Goal: Task Accomplishment & Management: Use online tool/utility

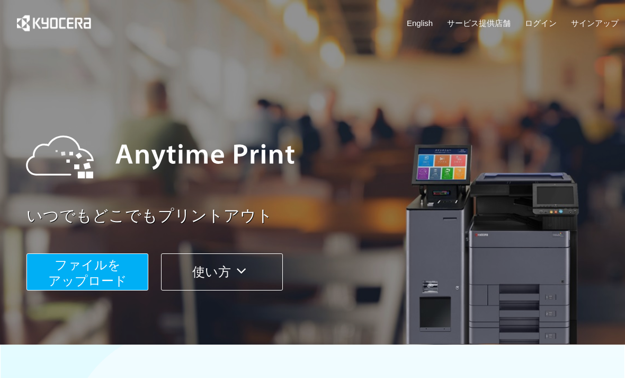
click at [60, 268] on span "ファイルを ​​アップロード" at bounding box center [87, 272] width 79 height 30
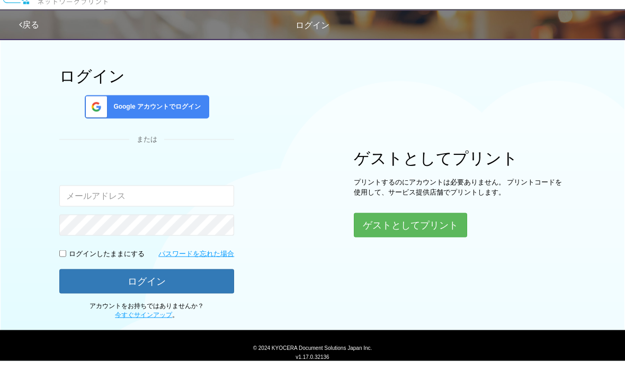
scroll to position [28, 0]
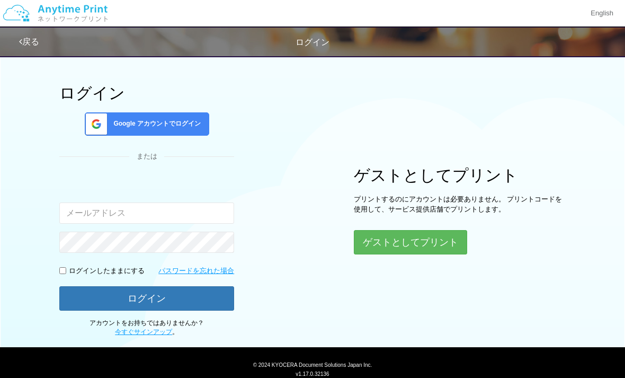
click at [429, 246] on button "ゲストとしてプリント" at bounding box center [410, 242] width 113 height 24
click at [433, 240] on button "ゲストとしてプリント" at bounding box center [410, 242] width 113 height 24
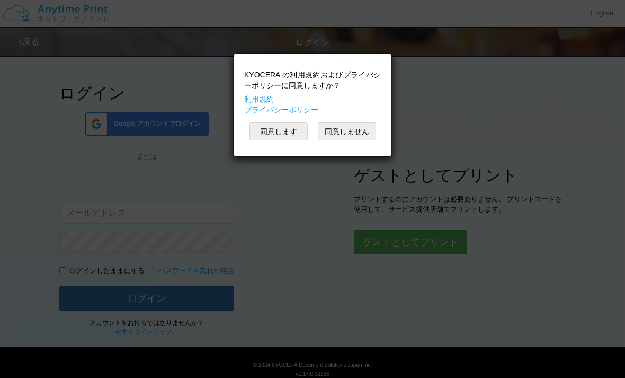
click at [282, 127] on button "同意します" at bounding box center [278, 131] width 58 height 18
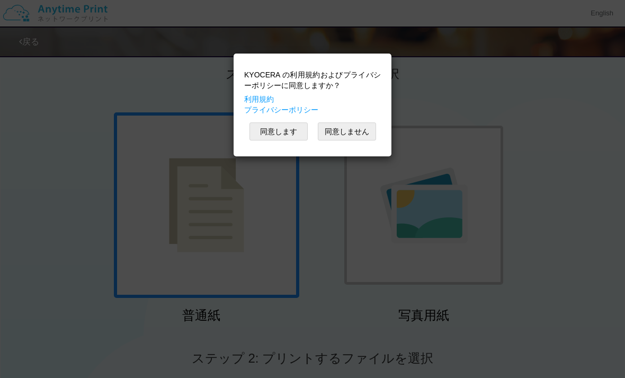
scroll to position [14, 0]
click at [287, 130] on button "同意します" at bounding box center [278, 131] width 58 height 18
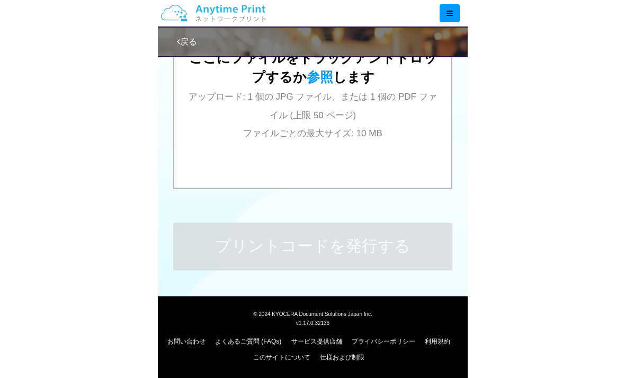
scroll to position [427, 0]
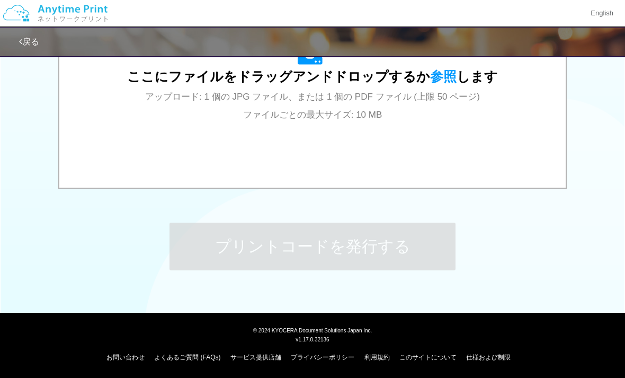
click at [437, 85] on div "ここにファイルをドラッグアンドドロップするか 参照 します アップロード: 1 個の JPG ファイル、または 1 個の PDF ファイル (上限 50 ペー…" at bounding box center [312, 81] width 371 height 83
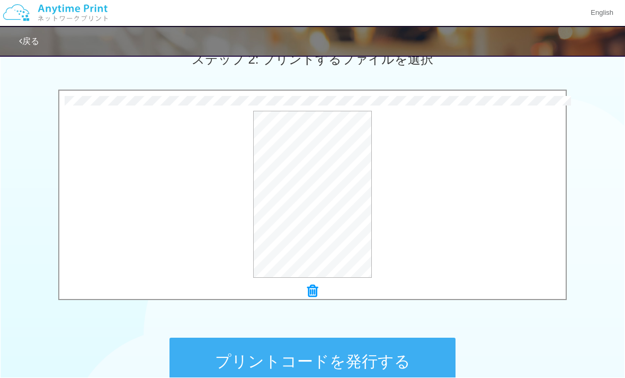
click at [432, 360] on button "プリントコードを発行する" at bounding box center [312, 362] width 286 height 48
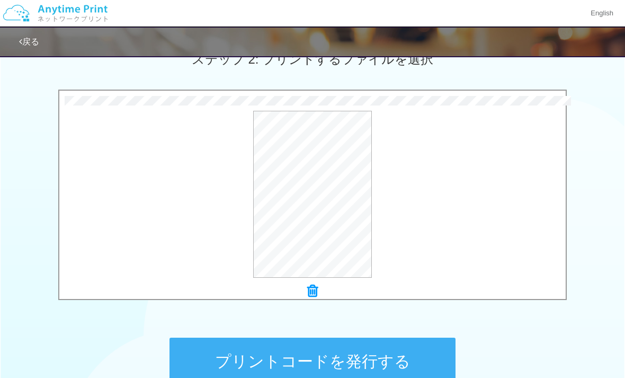
scroll to position [0, 0]
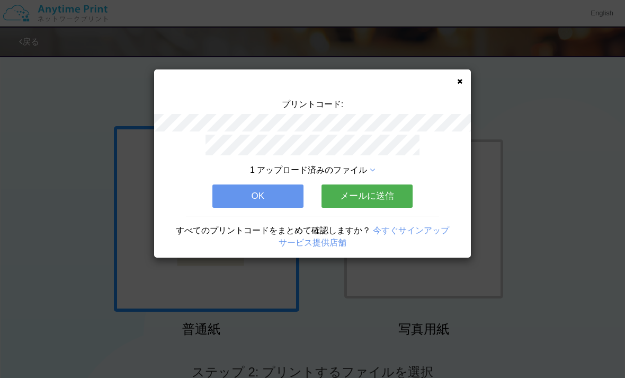
click at [254, 189] on button "OK" at bounding box center [257, 195] width 91 height 23
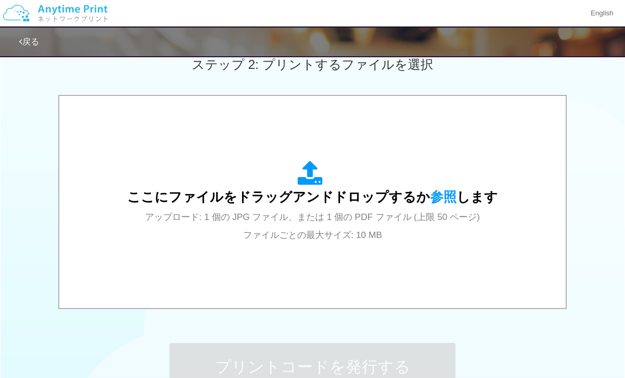
scroll to position [294, 0]
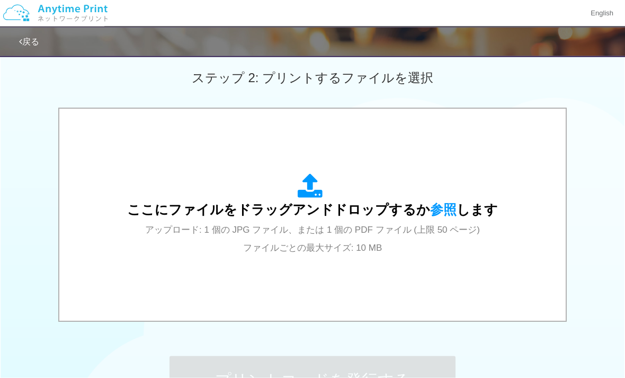
click at [289, 220] on div "ここにファイルをドラッグアンドドロップするか 参照 します アップロード: 1 個の JPG ファイル、または 1 個の PDF ファイル (上限 50 ペー…" at bounding box center [312, 215] width 371 height 83
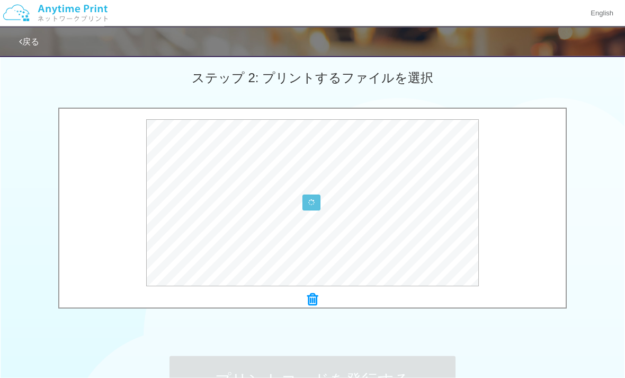
scroll to position [294, 0]
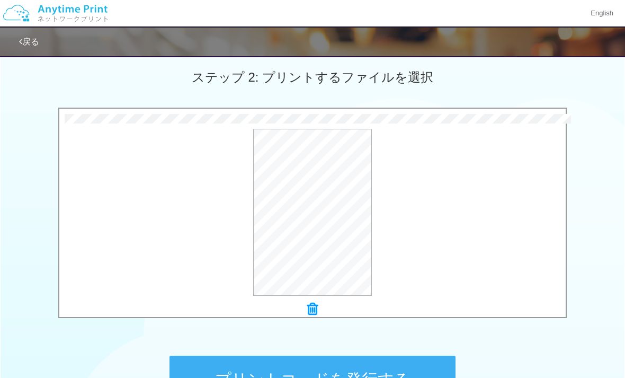
click at [289, 377] on button "プリントコードを発行する" at bounding box center [312, 379] width 286 height 48
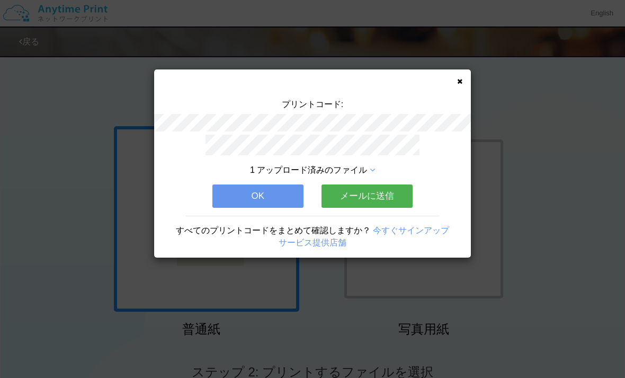
click at [240, 194] on button "OK" at bounding box center [257, 195] width 91 height 23
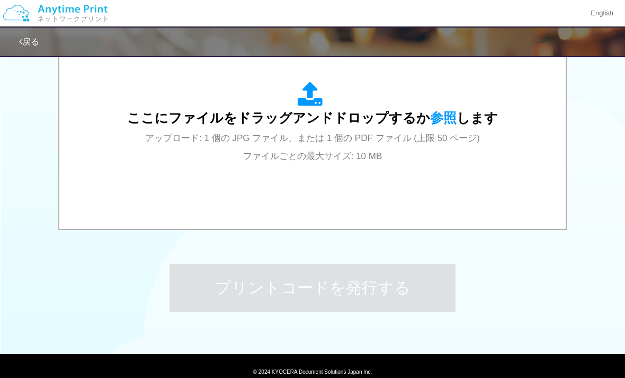
scroll to position [394, 0]
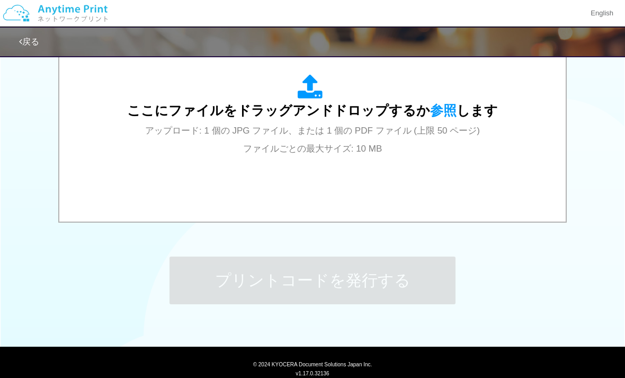
click at [444, 108] on span "参照" at bounding box center [443, 110] width 26 height 15
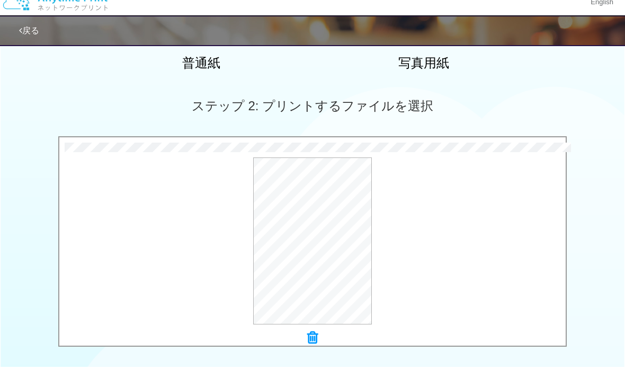
scroll to position [266, 0]
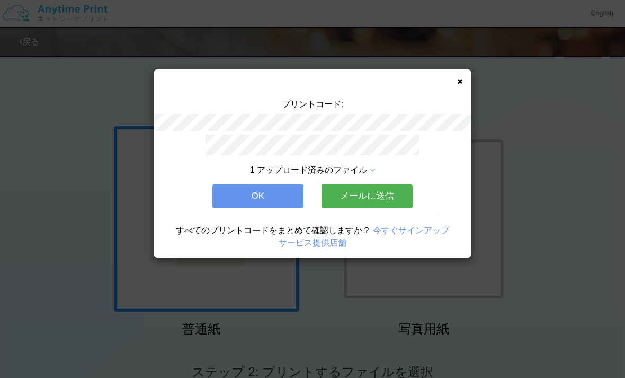
click at [261, 187] on button "OK" at bounding box center [257, 195] width 91 height 23
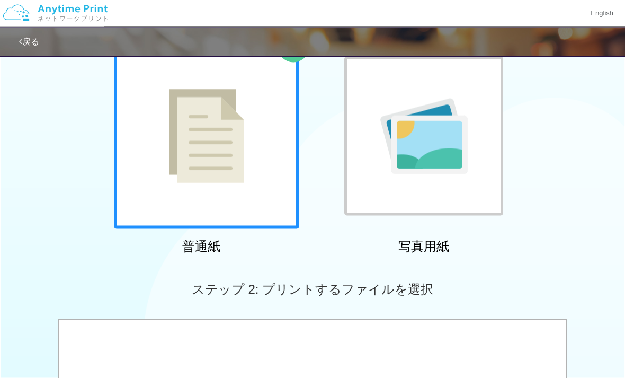
scroll to position [228, 0]
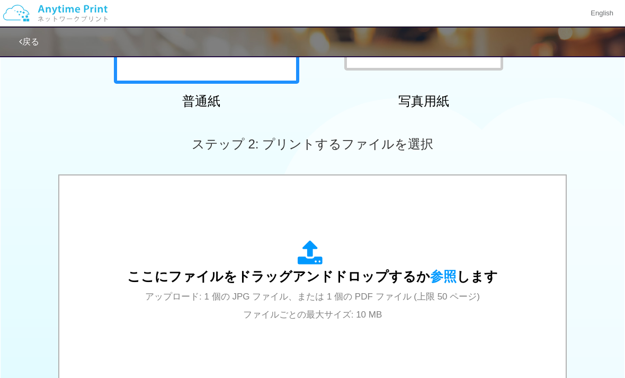
click at [436, 283] on div "ここにファイルをドラッグアンドドロップするか 参照 します アップロード: 1 個の JPG ファイル、または 1 個の PDF ファイル (上限 50 ペー…" at bounding box center [312, 281] width 371 height 83
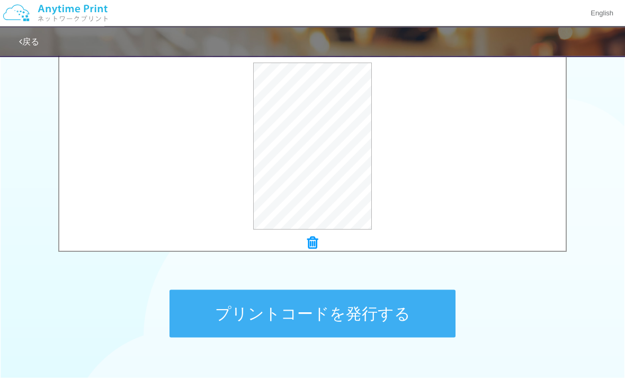
click at [354, 319] on button "プリントコードを発行する" at bounding box center [312, 314] width 286 height 48
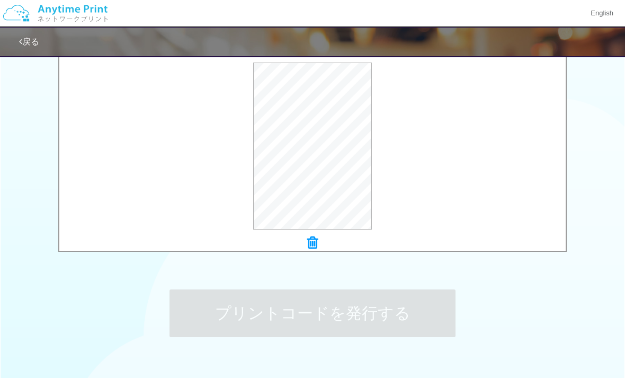
scroll to position [0, 0]
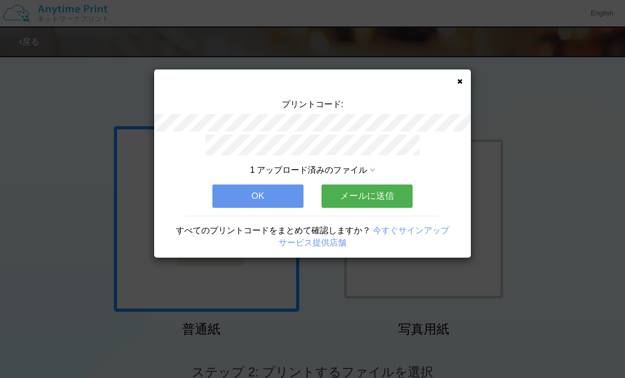
click at [269, 198] on button "OK" at bounding box center [257, 195] width 91 height 23
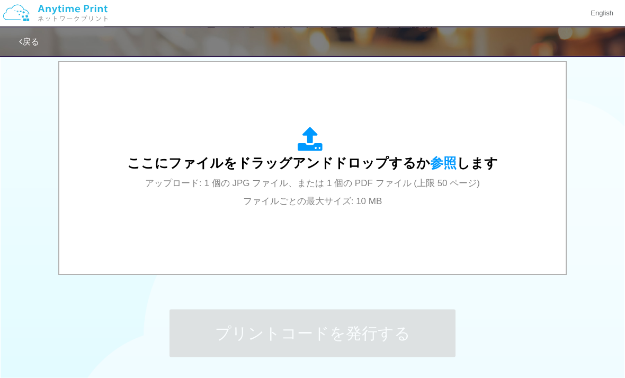
scroll to position [347, 0]
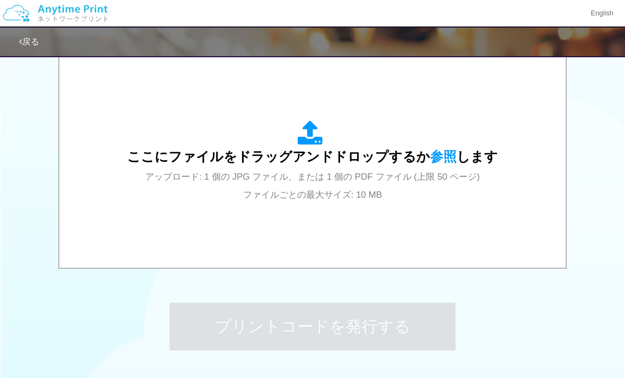
click at [444, 158] on span "参照" at bounding box center [443, 156] width 26 height 15
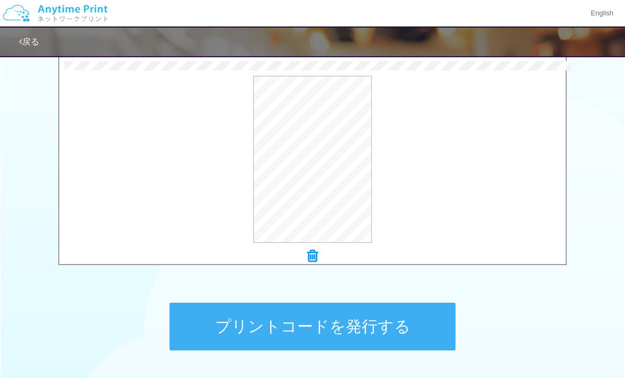
click at [308, 334] on button "プリントコードを発行する" at bounding box center [312, 326] width 286 height 48
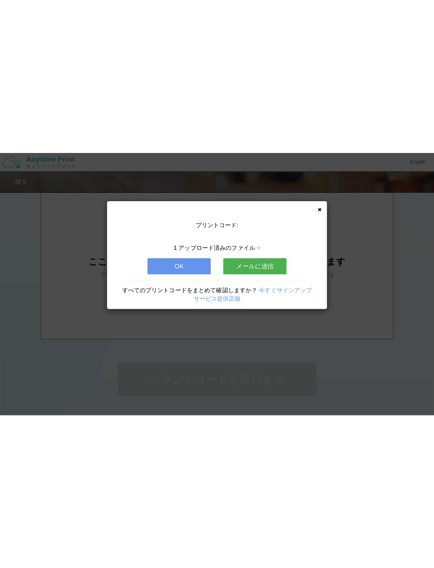
scroll to position [0, 0]
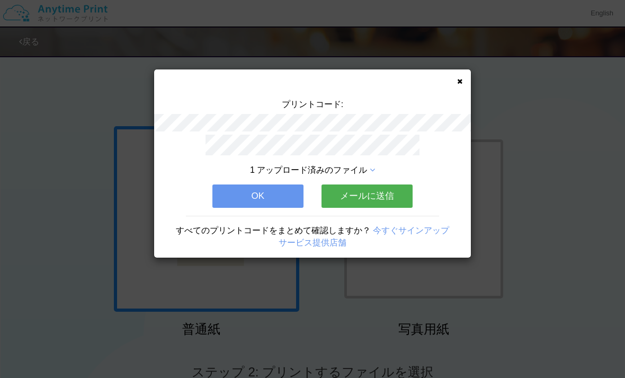
click at [266, 195] on button "OK" at bounding box center [257, 195] width 91 height 23
